Goal: Connect with others: Connect with others

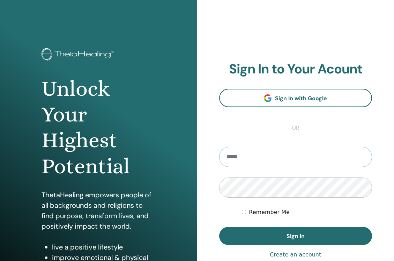
type input "**********"
click at [295, 236] on button "Sign In" at bounding box center [295, 236] width 153 height 18
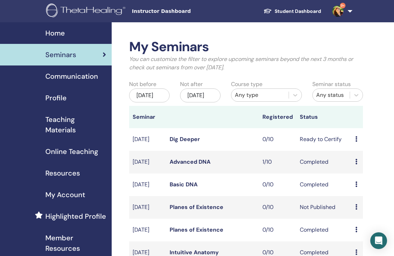
click at [340, 11] on img at bounding box center [337, 11] width 11 height 11
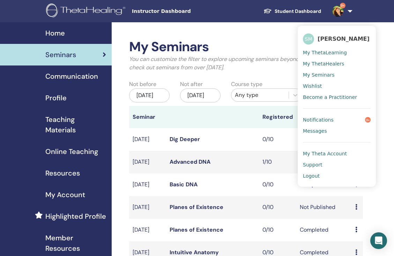
click at [343, 120] on link "Notifications 9+" at bounding box center [337, 119] width 68 height 11
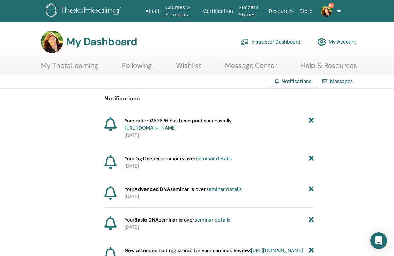
scroll to position [0, 0]
click at [71, 64] on link "My ThetaLearning" at bounding box center [69, 68] width 57 height 14
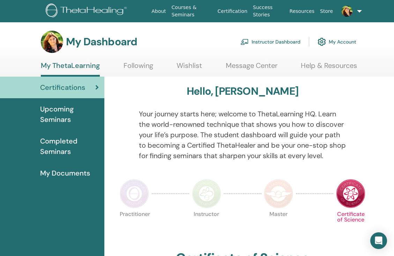
scroll to position [0, 0]
click at [93, 45] on h3 "My Dashboard" at bounding box center [101, 42] width 71 height 13
click at [276, 43] on link "Instructor Dashboard" at bounding box center [270, 41] width 60 height 15
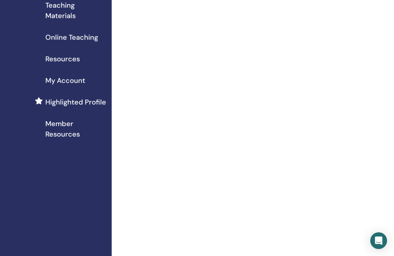
scroll to position [116, 0]
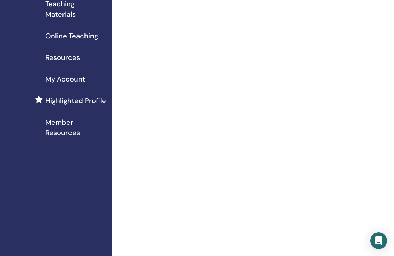
click at [49, 80] on span "My Account" at bounding box center [65, 79] width 40 height 10
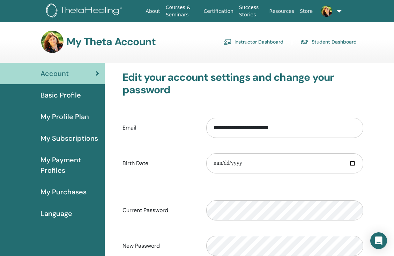
click at [256, 41] on link "Instructor Dashboard" at bounding box center [253, 41] width 60 height 11
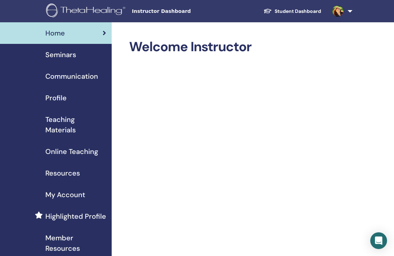
click at [347, 10] on link at bounding box center [340, 11] width 29 height 22
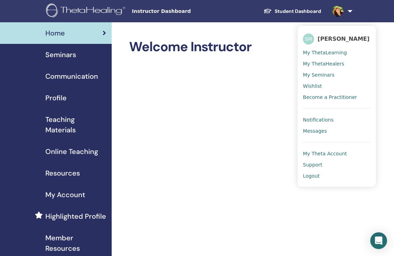
click at [308, 41] on span "SM" at bounding box center [308, 38] width 11 height 11
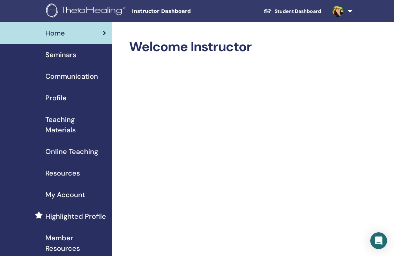
click at [348, 10] on link at bounding box center [340, 11] width 29 height 22
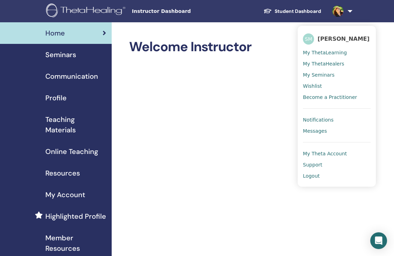
click at [332, 63] on span "My ThetaHealers" at bounding box center [323, 64] width 41 height 6
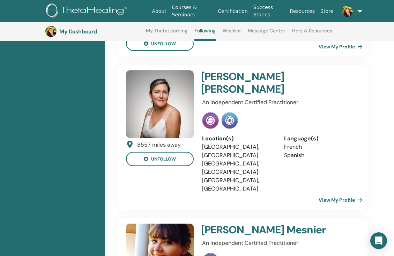
scroll to position [267, 0]
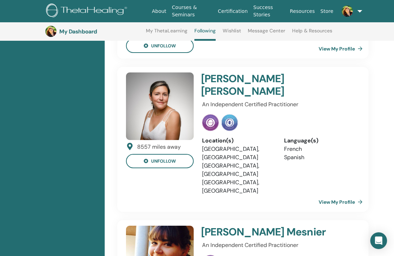
click at [209, 82] on h4 "Beatriz Gonzalez" at bounding box center [265, 85] width 128 height 25
click at [333, 195] on link "View My Profile" at bounding box center [341, 202] width 47 height 14
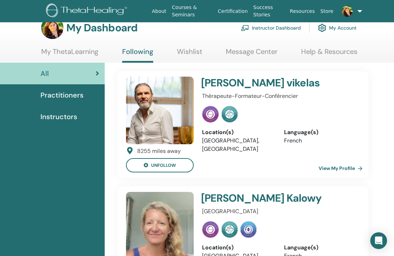
click at [345, 168] on link "View My Profile" at bounding box center [341, 168] width 47 height 14
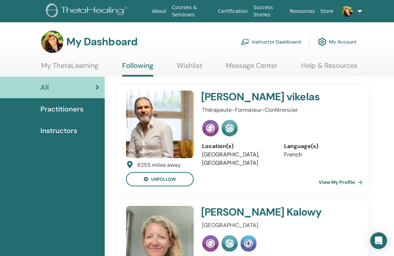
scroll to position [0, 0]
